Goal: Information Seeking & Learning: Learn about a topic

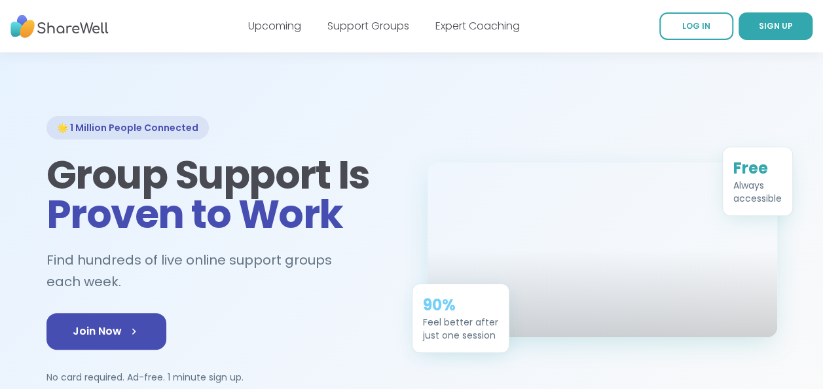
scroll to position [21, 0]
click at [365, 28] on link "Support Groups" at bounding box center [368, 25] width 82 height 15
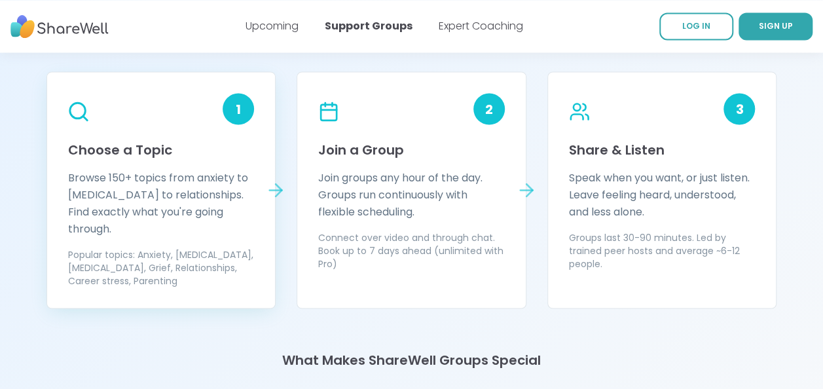
scroll to position [1167, 0]
click at [226, 109] on div "1" at bounding box center [237, 109] width 31 height 31
click at [131, 201] on p "Browse 150+ topics from anxiety to ADHD to relationships. Find exactly what you…" at bounding box center [161, 203] width 186 height 68
click at [78, 110] on icon at bounding box center [78, 111] width 23 height 23
click at [277, 180] on icon at bounding box center [275, 190] width 21 height 21
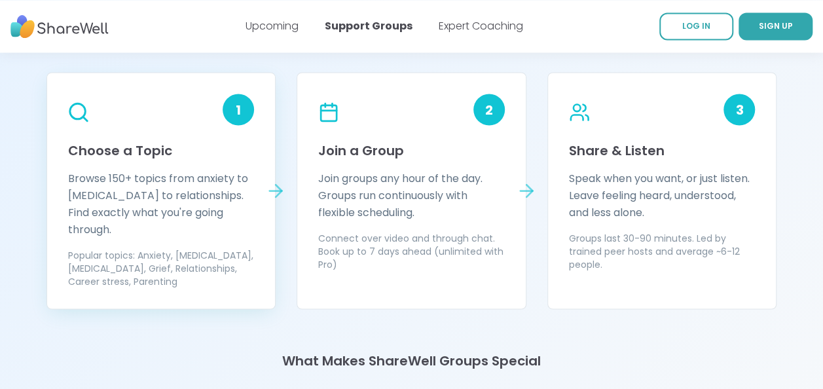
click at [75, 103] on circle at bounding box center [76, 110] width 15 height 15
click at [124, 145] on h3 "Choose a Topic" at bounding box center [161, 150] width 186 height 18
click at [277, 190] on icon at bounding box center [276, 190] width 12 height 0
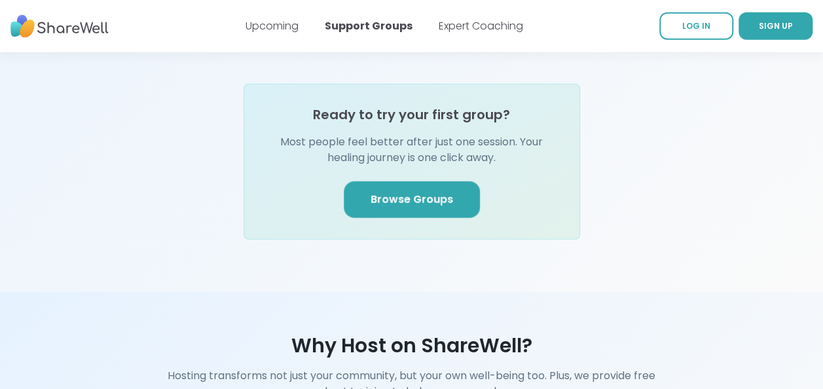
scroll to position [1625, 0]
click at [425, 192] on span "Browse Groups" at bounding box center [411, 200] width 82 height 16
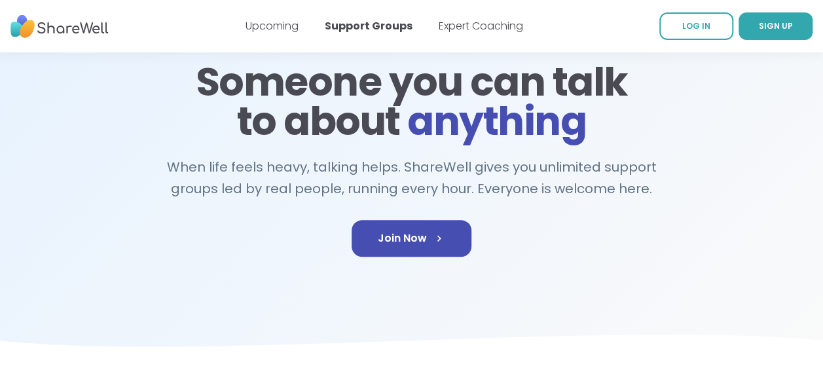
scroll to position [114, 0]
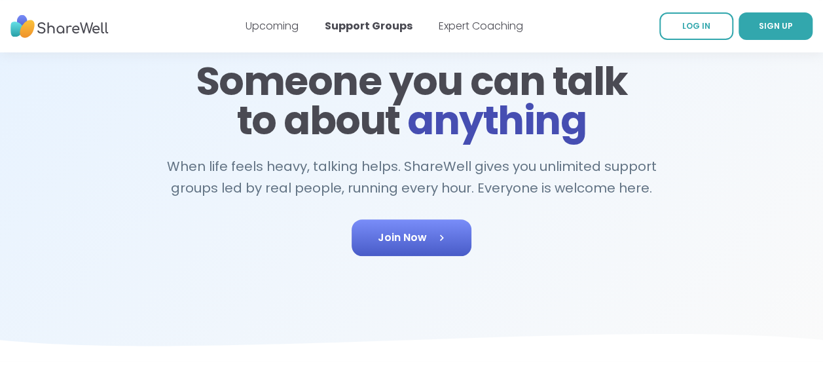
click at [421, 241] on span "Join Now" at bounding box center [411, 238] width 67 height 16
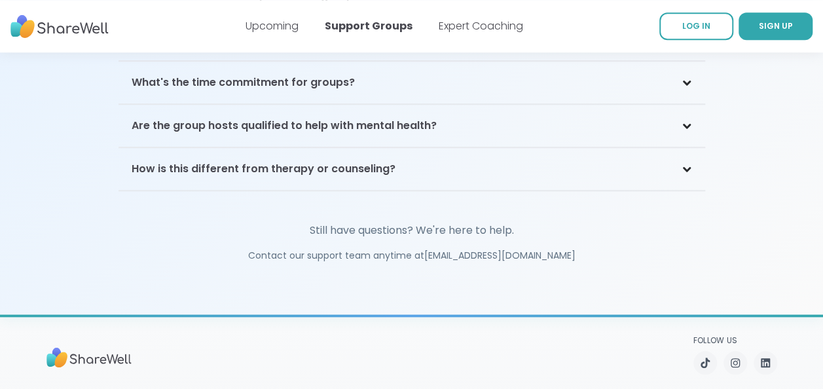
scroll to position [3200, 0]
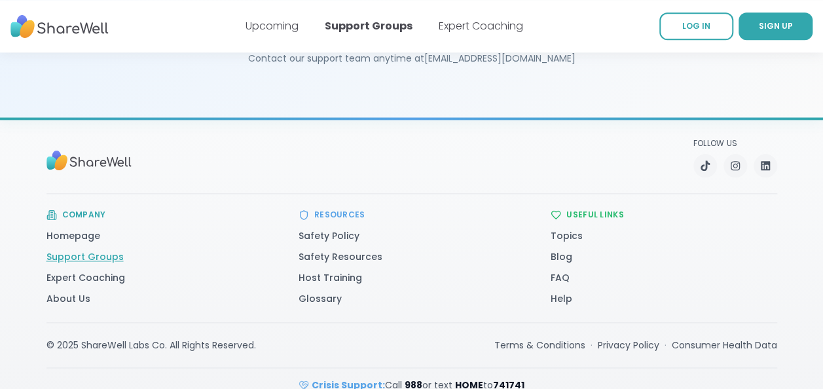
click at [106, 250] on link "Support Groups" at bounding box center [84, 256] width 77 height 13
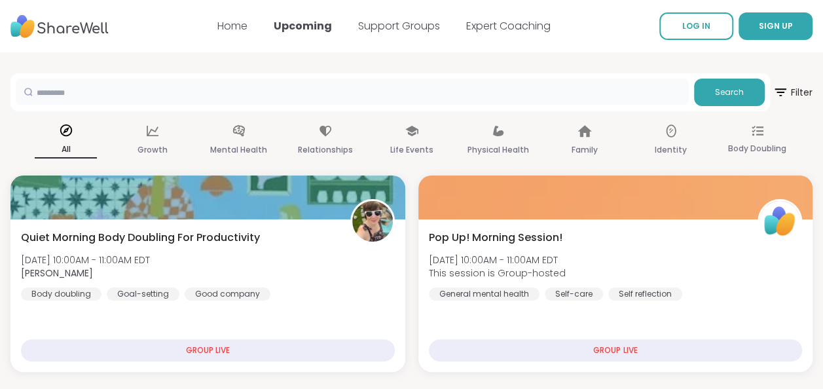
click at [115, 85] on input "text" at bounding box center [352, 92] width 673 height 26
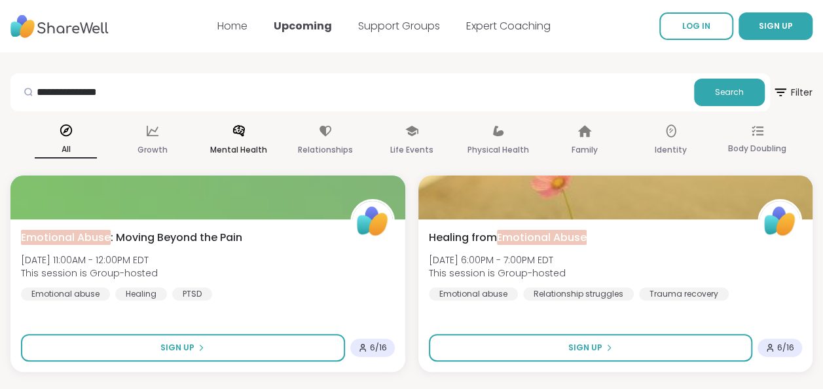
click at [232, 132] on icon at bounding box center [239, 131] width 14 height 14
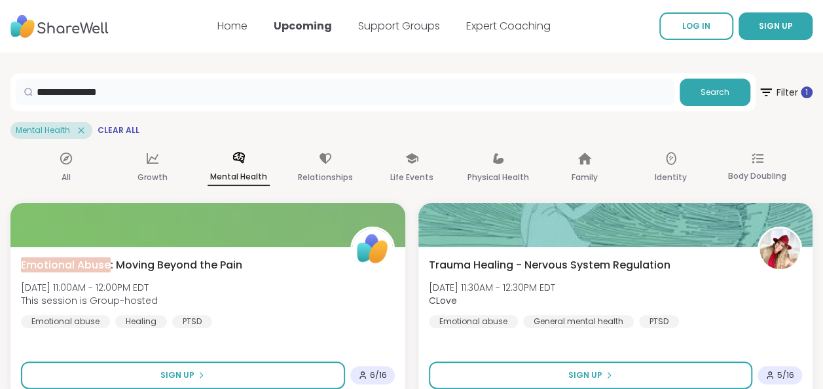
click at [166, 88] on input "**********" at bounding box center [345, 92] width 658 height 26
type input "**********"
